Goal: Information Seeking & Learning: Learn about a topic

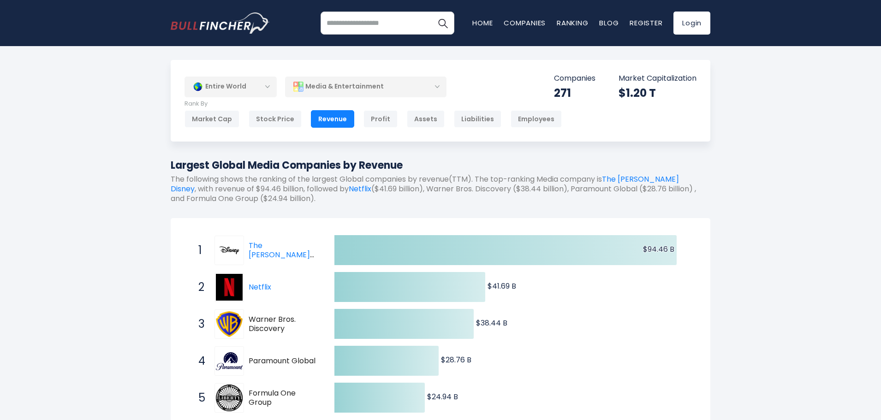
click at [209, 24] on img "Go to homepage" at bounding box center [220, 22] width 99 height 21
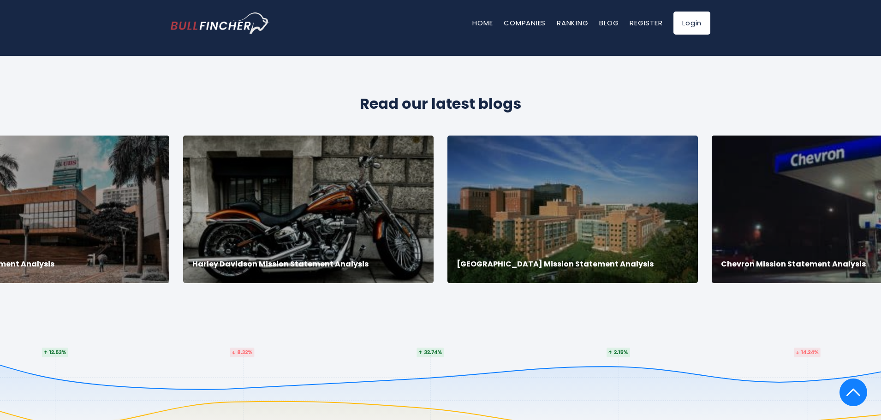
scroll to position [1707, 0]
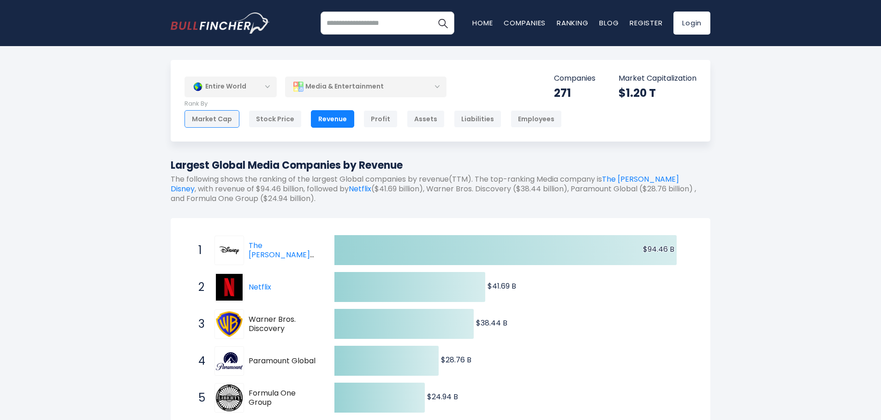
click at [216, 120] on div "Market Cap" at bounding box center [212, 119] width 55 height 18
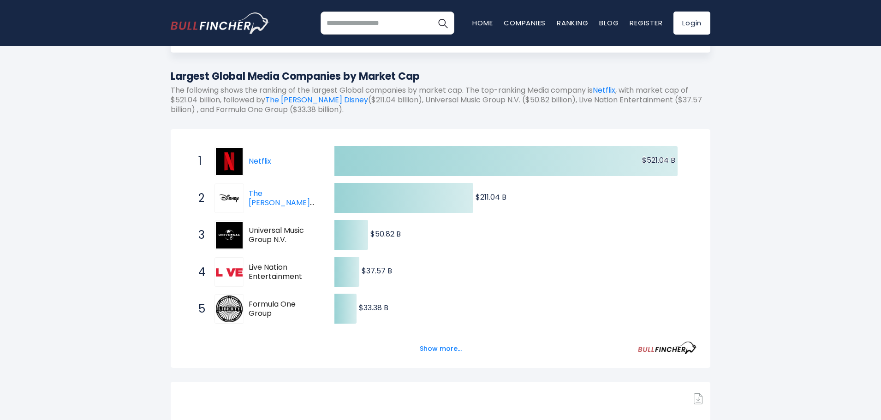
scroll to position [92, 0]
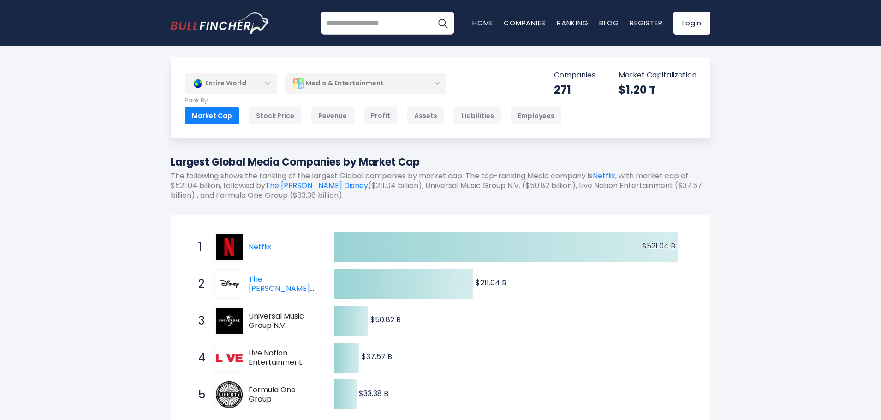
scroll to position [0, 0]
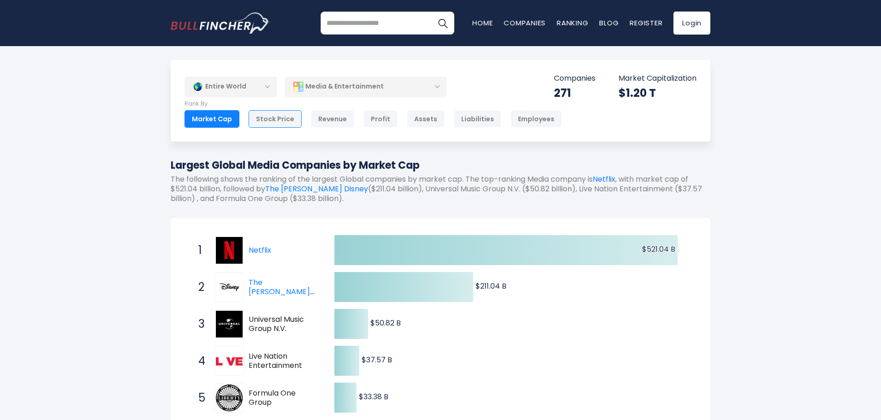
click at [281, 117] on div "Stock Price" at bounding box center [275, 119] width 53 height 18
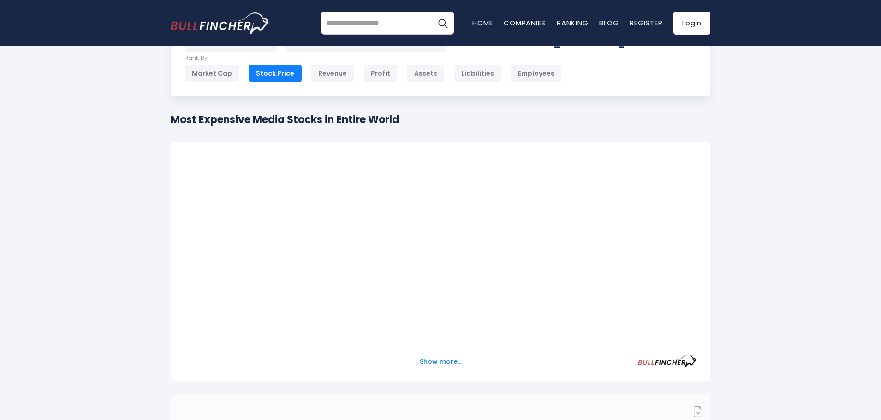
scroll to position [46, 0]
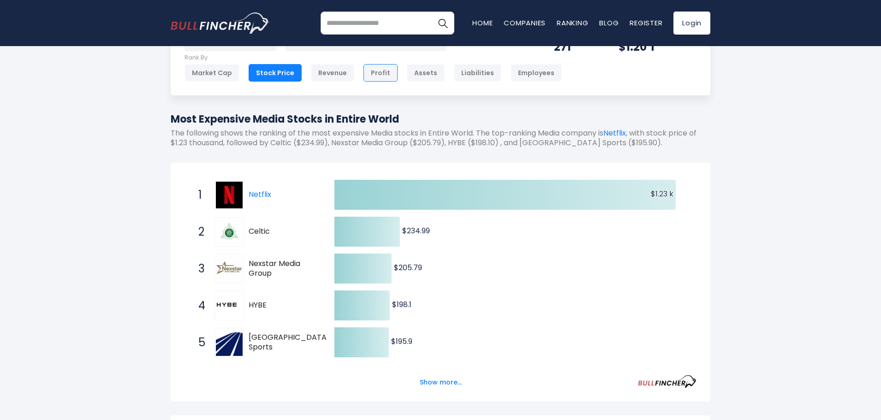
click at [378, 77] on div "Profit" at bounding box center [381, 73] width 34 height 18
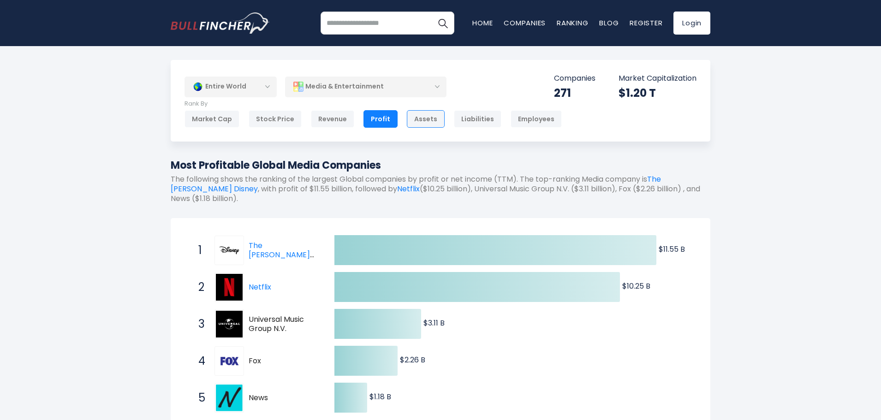
click at [410, 125] on div "Assets" at bounding box center [426, 119] width 38 height 18
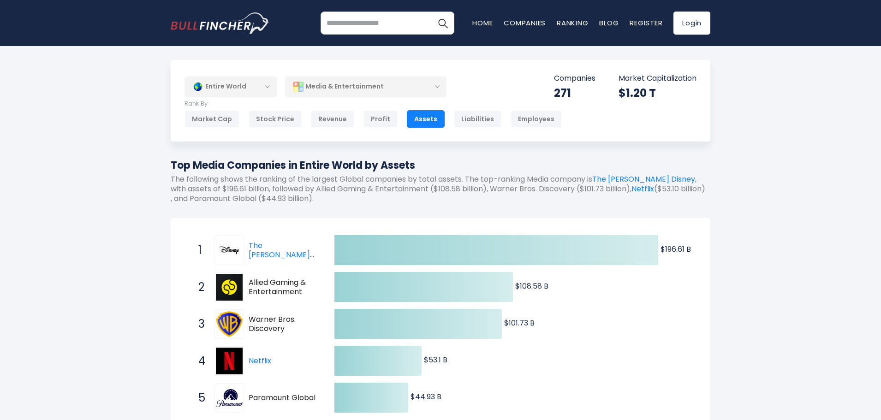
click at [217, 84] on div "Entire World" at bounding box center [231, 86] width 92 height 21
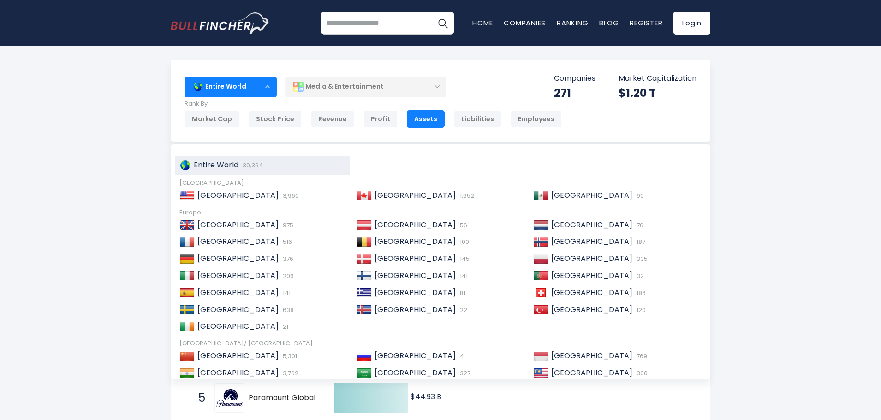
click at [217, 84] on div "Entire World" at bounding box center [231, 86] width 92 height 21
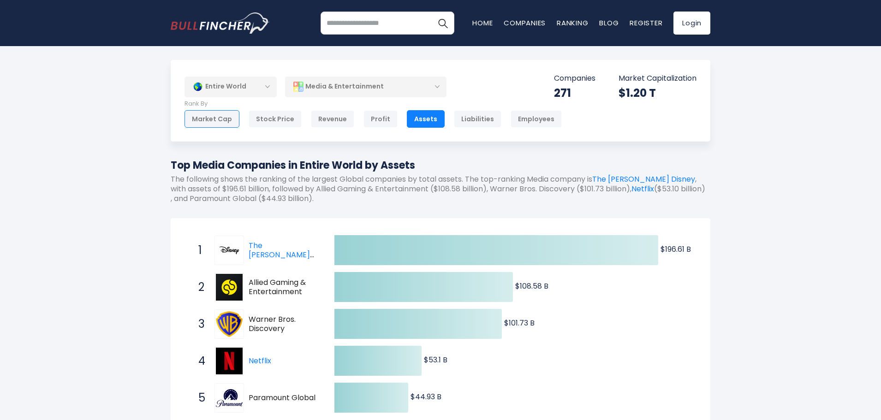
click at [208, 117] on div "Market Cap" at bounding box center [212, 119] width 55 height 18
